Goal: Book appointment/travel/reservation

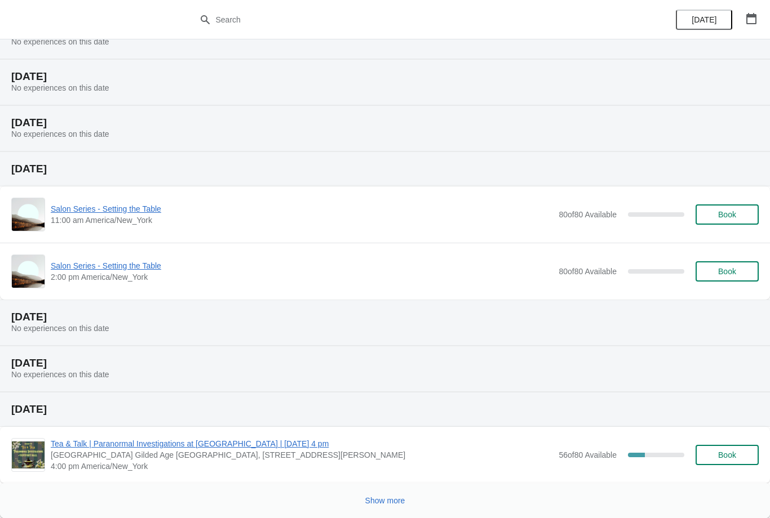
scroll to position [148, 0]
click at [372, 504] on span "Show more" at bounding box center [385, 500] width 40 height 9
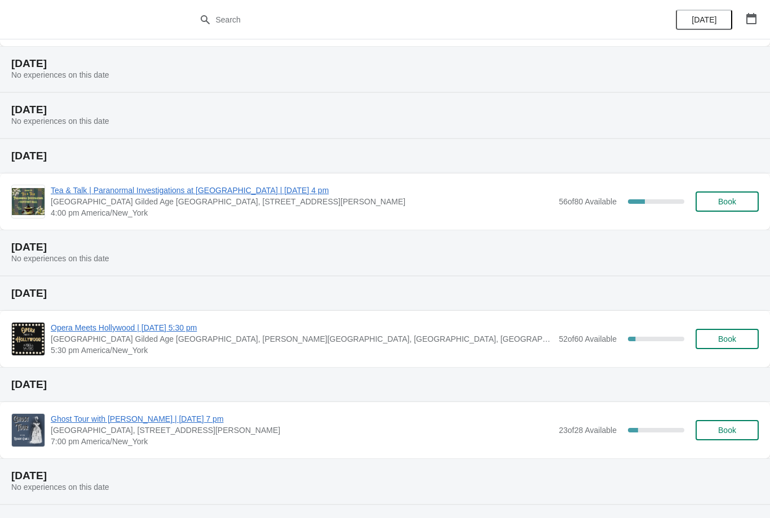
scroll to position [402, 0]
click at [249, 324] on span "Opera Meets Hollywood | [DATE] 5:30 pm" at bounding box center [302, 327] width 502 height 11
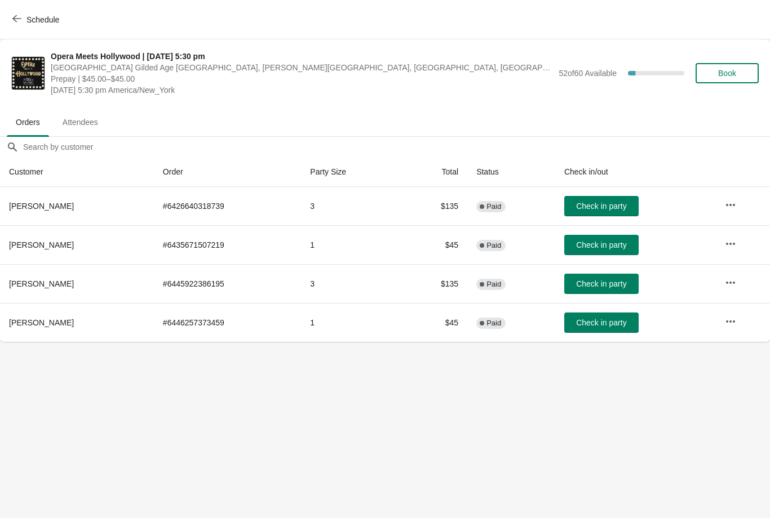
click at [722, 77] on span "Book" at bounding box center [727, 73] width 18 height 9
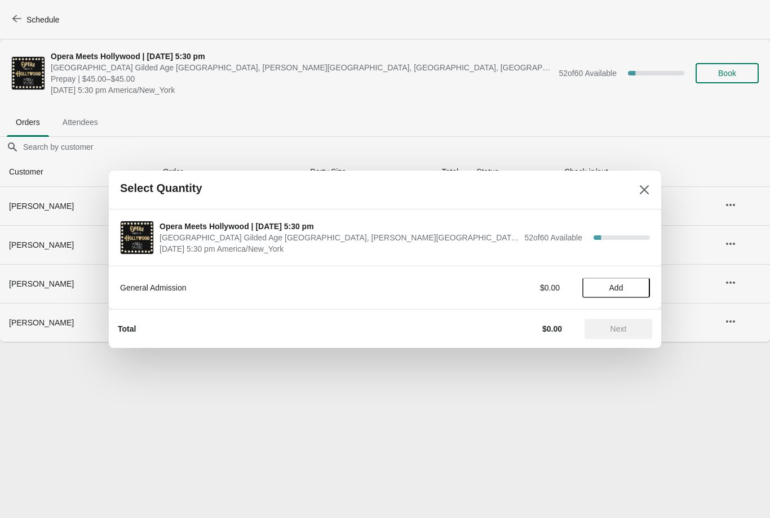
click at [611, 328] on div "Next" at bounding box center [618, 329] width 68 height 20
click at [619, 283] on span "Add" at bounding box center [616, 287] width 14 height 9
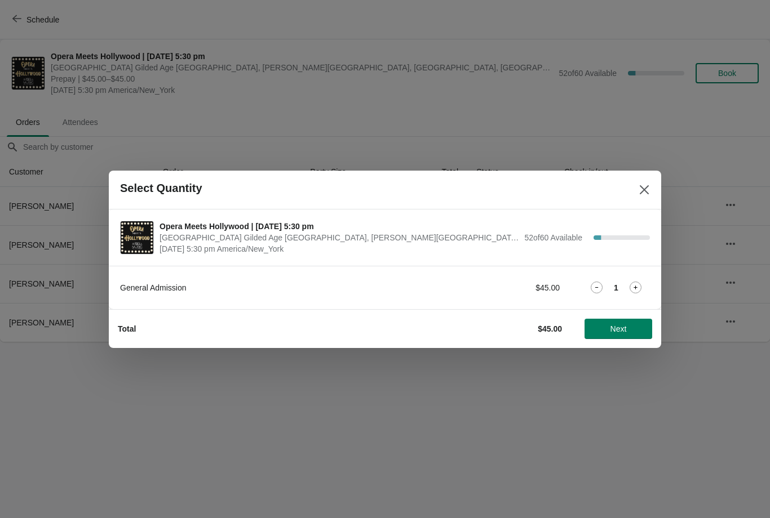
click at [633, 288] on icon at bounding box center [635, 288] width 12 height 12
click at [615, 323] on button "Next" at bounding box center [618, 329] width 68 height 20
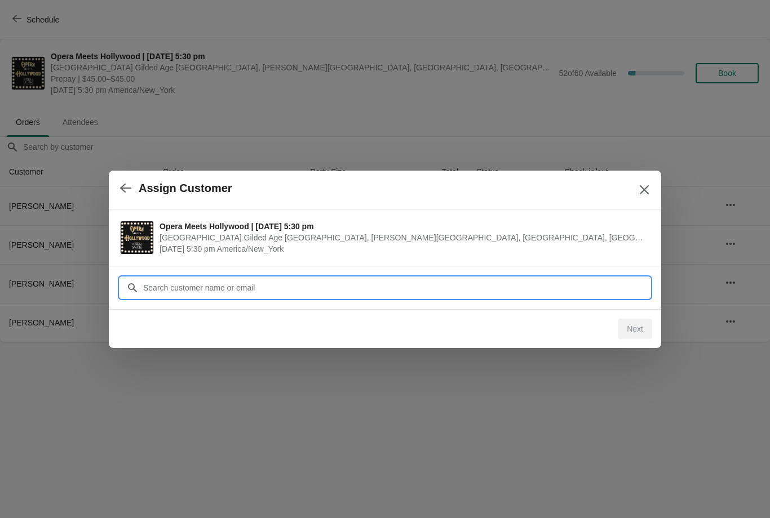
click at [582, 283] on input "Customer" at bounding box center [396, 288] width 507 height 20
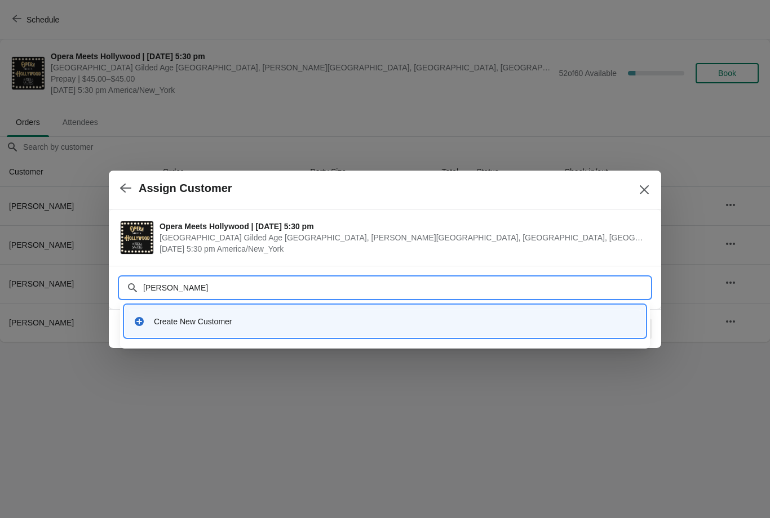
type input "[PERSON_NAME]"
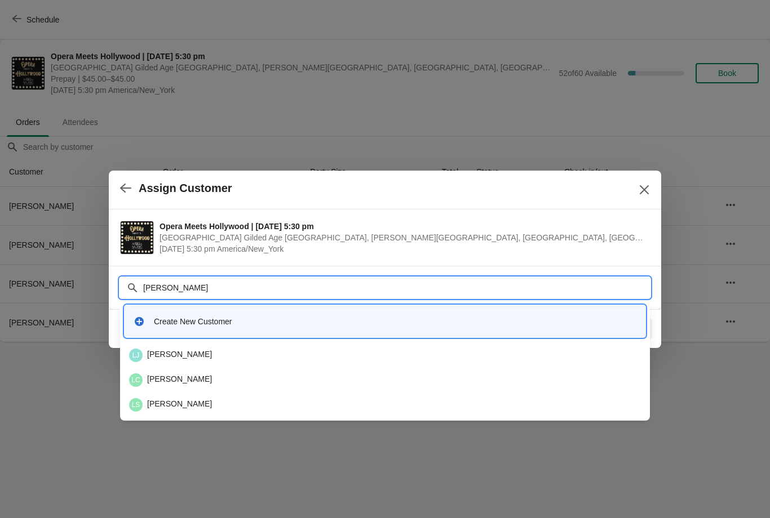
click at [267, 394] on div "LS [PERSON_NAME]" at bounding box center [385, 405] width 521 height 23
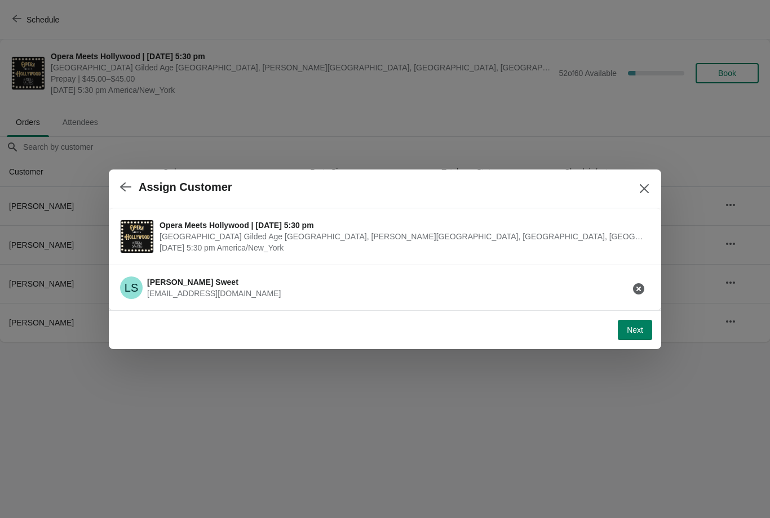
click at [630, 331] on span "Next" at bounding box center [635, 330] width 16 height 9
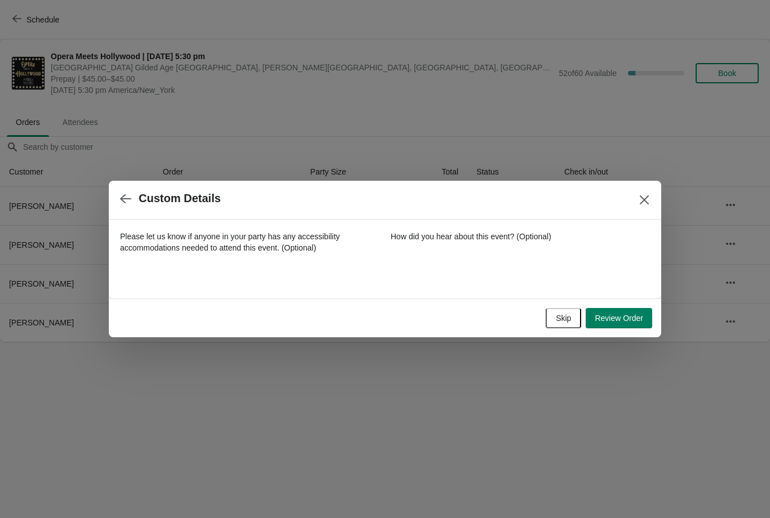
click at [621, 323] on span "Review Order" at bounding box center [618, 318] width 48 height 9
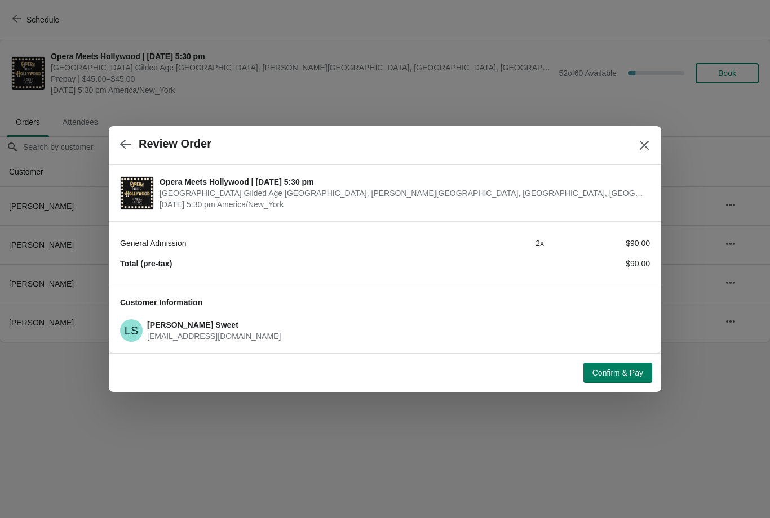
click at [650, 138] on button "Close" at bounding box center [644, 145] width 20 height 20
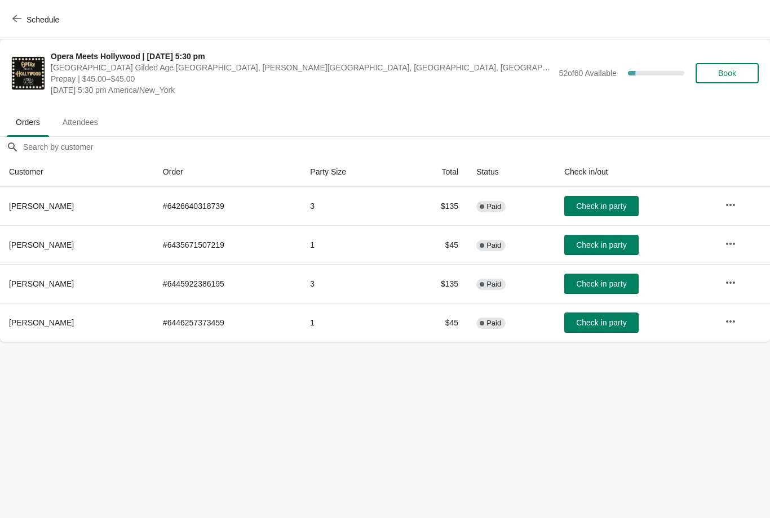
click at [727, 325] on icon "button" at bounding box center [730, 321] width 11 height 11
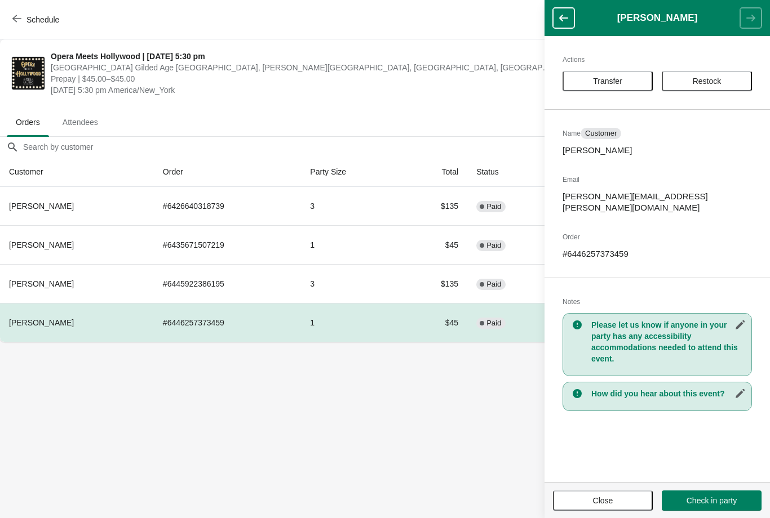
click at [530, 402] on body "Schedule Opera Meets Hollywood | [DATE] 5:30 pm [GEOGRAPHIC_DATA] Gilded Age [G…" at bounding box center [385, 259] width 770 height 518
click at [731, 500] on span "Check in party" at bounding box center [711, 500] width 50 height 9
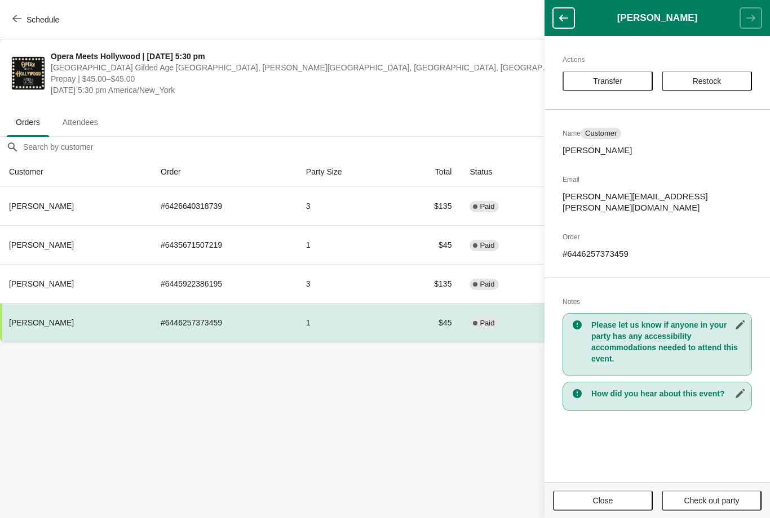
click at [717, 506] on button "Check out party" at bounding box center [711, 501] width 100 height 20
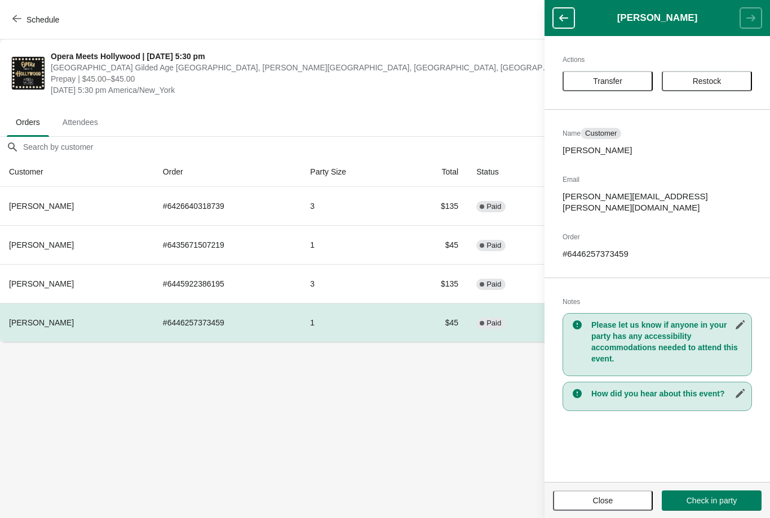
click at [487, 496] on body "Schedule Opera Meets Hollywood | [DATE] 5:30 pm [GEOGRAPHIC_DATA] Gilded Age [G…" at bounding box center [385, 259] width 770 height 518
click at [602, 502] on span "Close" at bounding box center [603, 500] width 20 height 9
